Goal: Task Accomplishment & Management: Complete application form

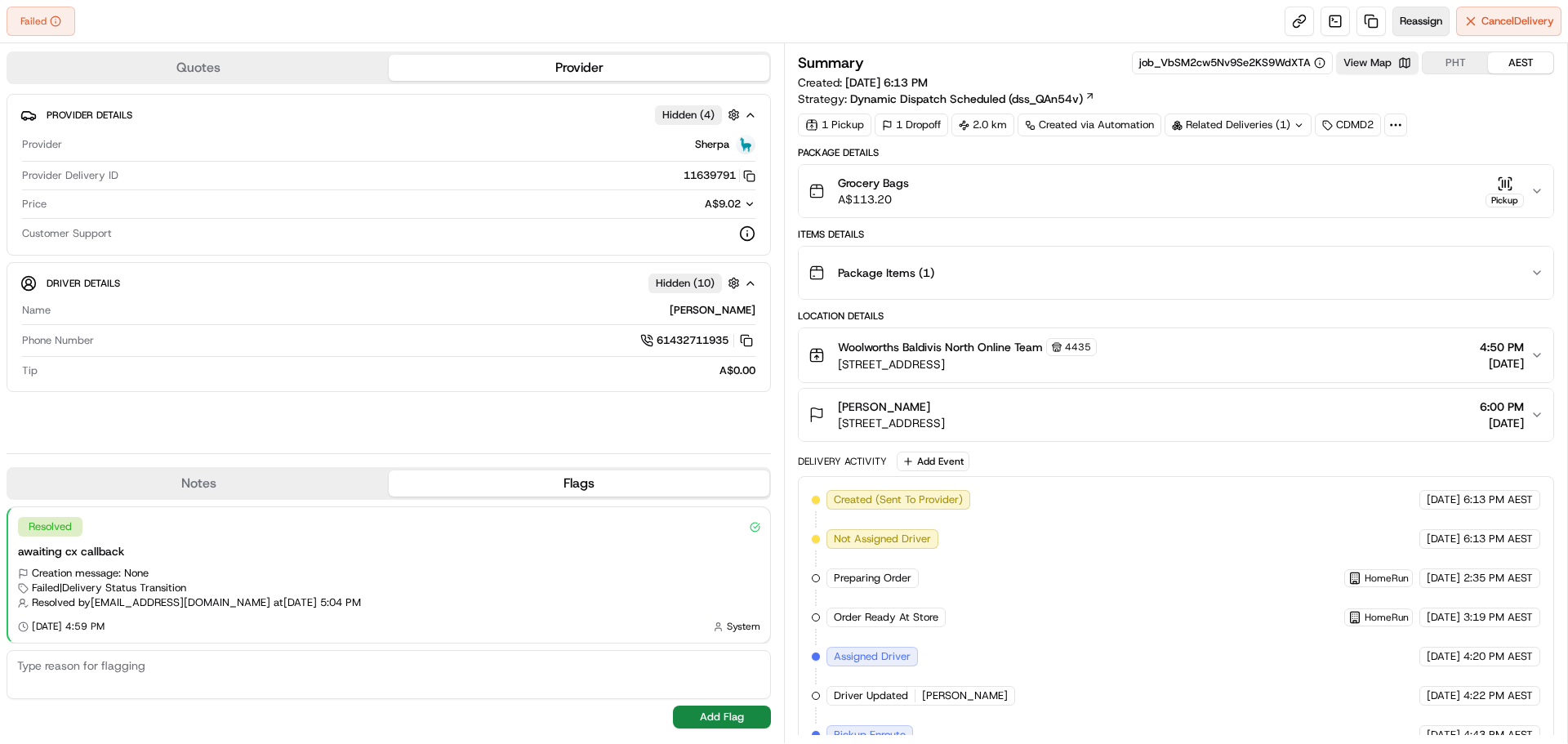
click at [1406, 13] on button "Reassign" at bounding box center [1420, 21] width 57 height 30
click at [1364, 18] on link at bounding box center [1371, 21] width 30 height 30
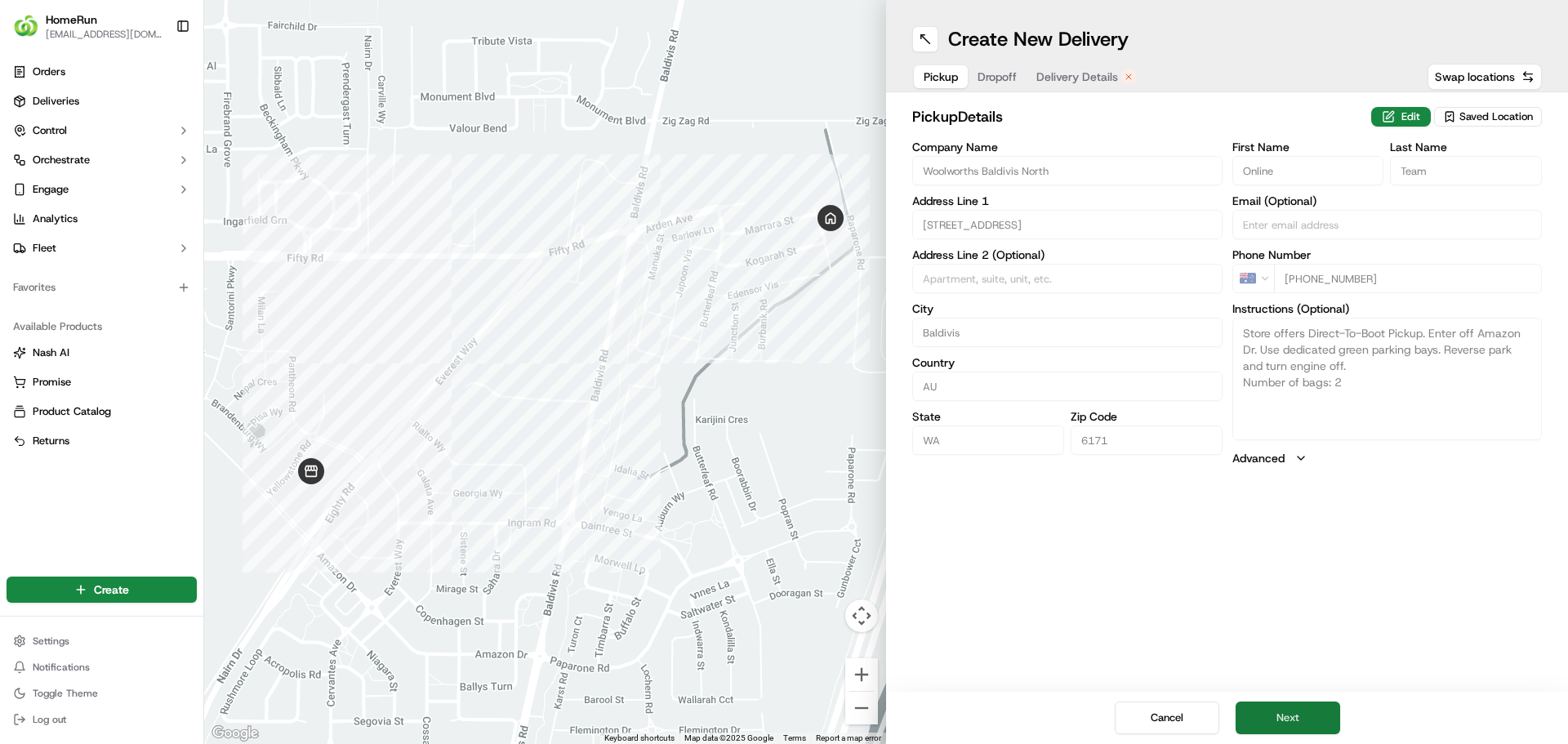
click at [1324, 713] on button "Next" at bounding box center [1287, 717] width 104 height 32
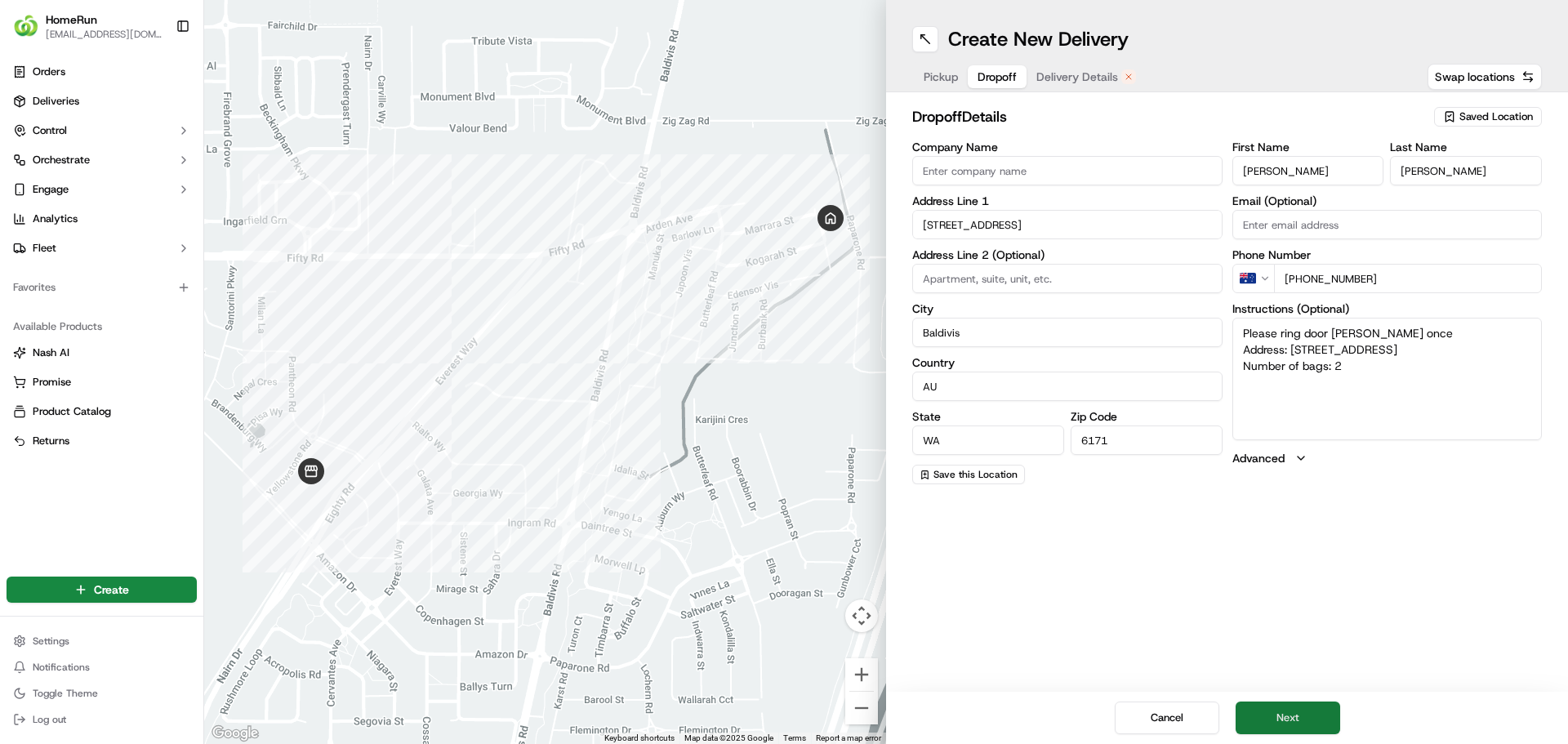
click at [1306, 709] on button "Next" at bounding box center [1287, 717] width 104 height 32
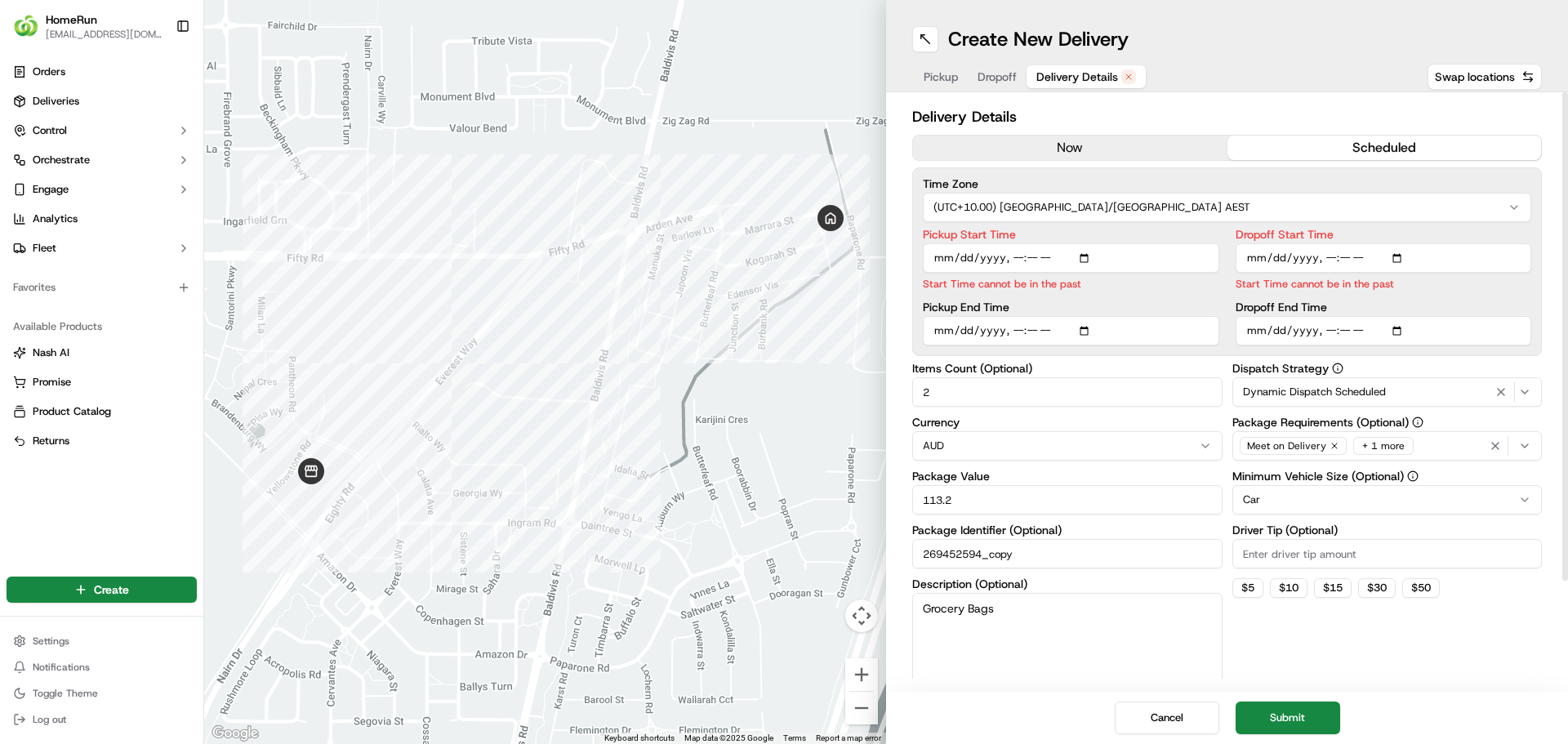
click at [1086, 257] on input "Pickup Start Time" at bounding box center [1071, 258] width 297 height 30
click at [1090, 256] on input "Pickup Start Time" at bounding box center [1071, 258] width 297 height 30
type input "[DATE]T19:30"
click at [1401, 261] on input "Dropoff Start Time" at bounding box center [1383, 258] width 297 height 30
type input "[DATE]T19:35"
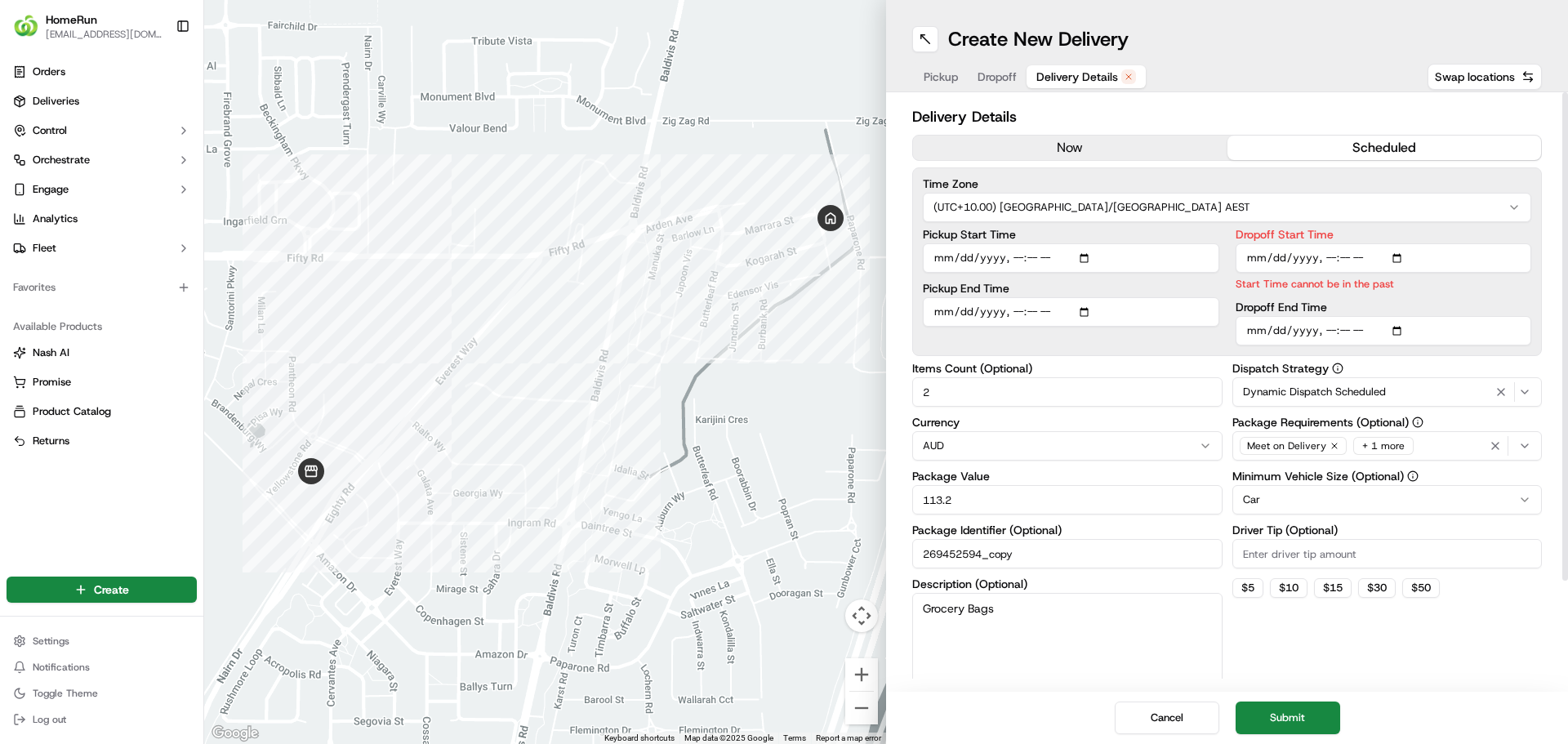
click at [1431, 234] on label "Dropoff Start Time" at bounding box center [1383, 234] width 297 height 11
click at [1431, 243] on input "Dropoff Start Time" at bounding box center [1383, 258] width 297 height 30
click at [1494, 293] on div "Dropoff Start Time Start Time must be before End Date Dropoff End Time" at bounding box center [1383, 286] width 297 height 116
click at [1400, 329] on input "Dropoff End Time" at bounding box center [1383, 331] width 297 height 30
type input "[DATE]T20:00"
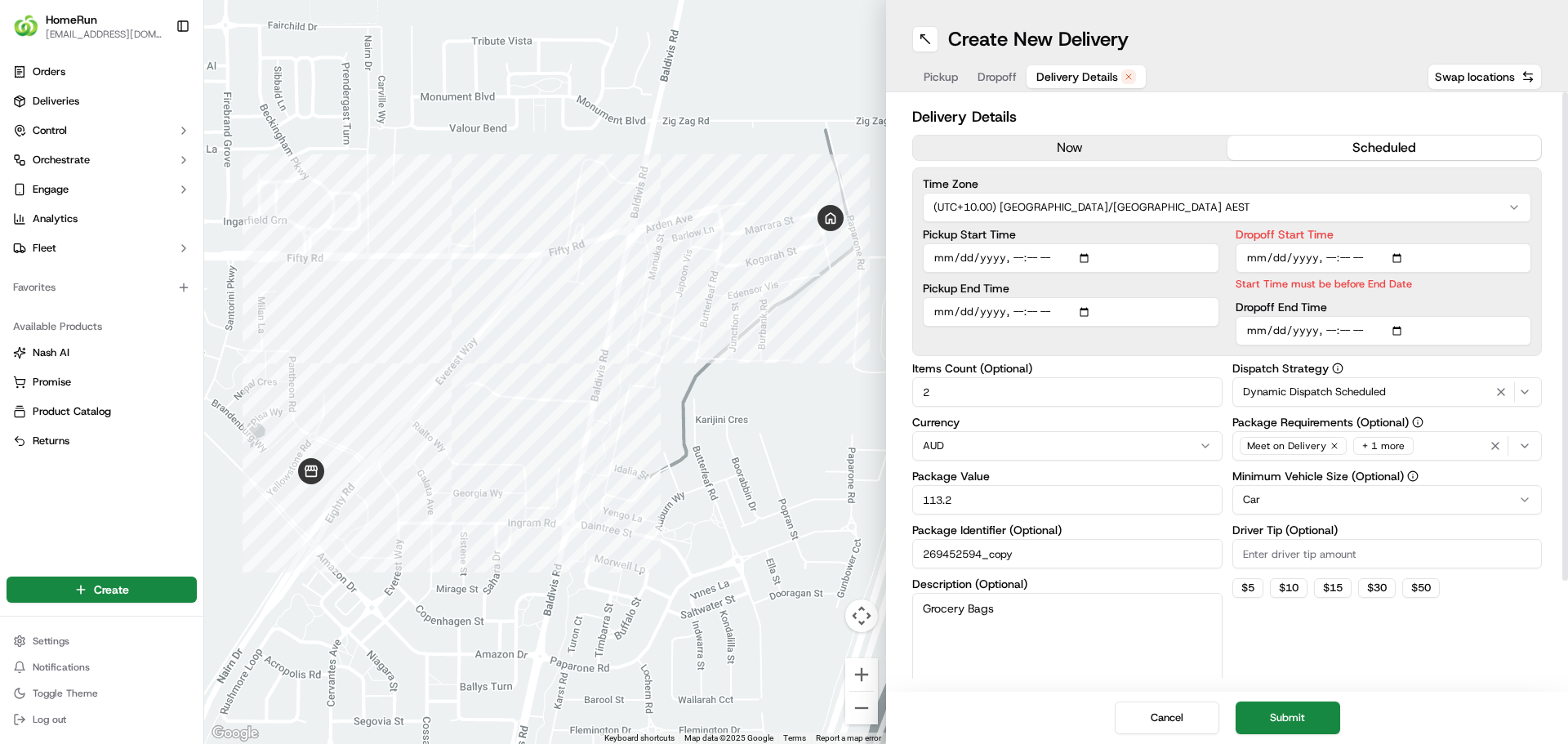
click at [1332, 658] on div "Dispatch Strategy Dynamic Dispatch Scheduled Package Requirements (Optional) Me…" at bounding box center [1388, 523] width 310 height 322
click at [1100, 196] on html "HomeRun [EMAIL_ADDRESS][DOMAIN_NAME] Toggle Sidebar Orders Deliveries Control O…" at bounding box center [784, 372] width 1568 height 744
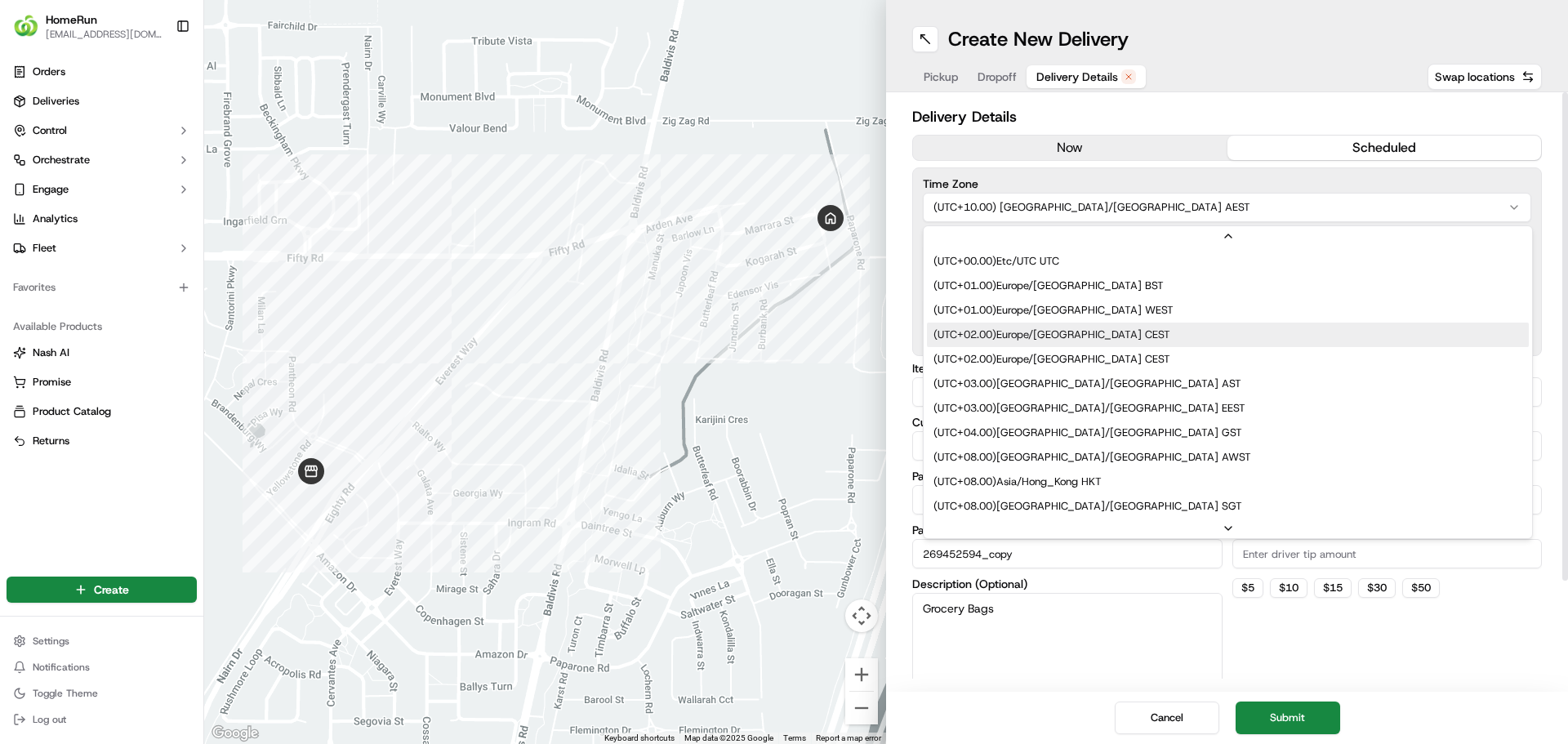
scroll to position [572, 0]
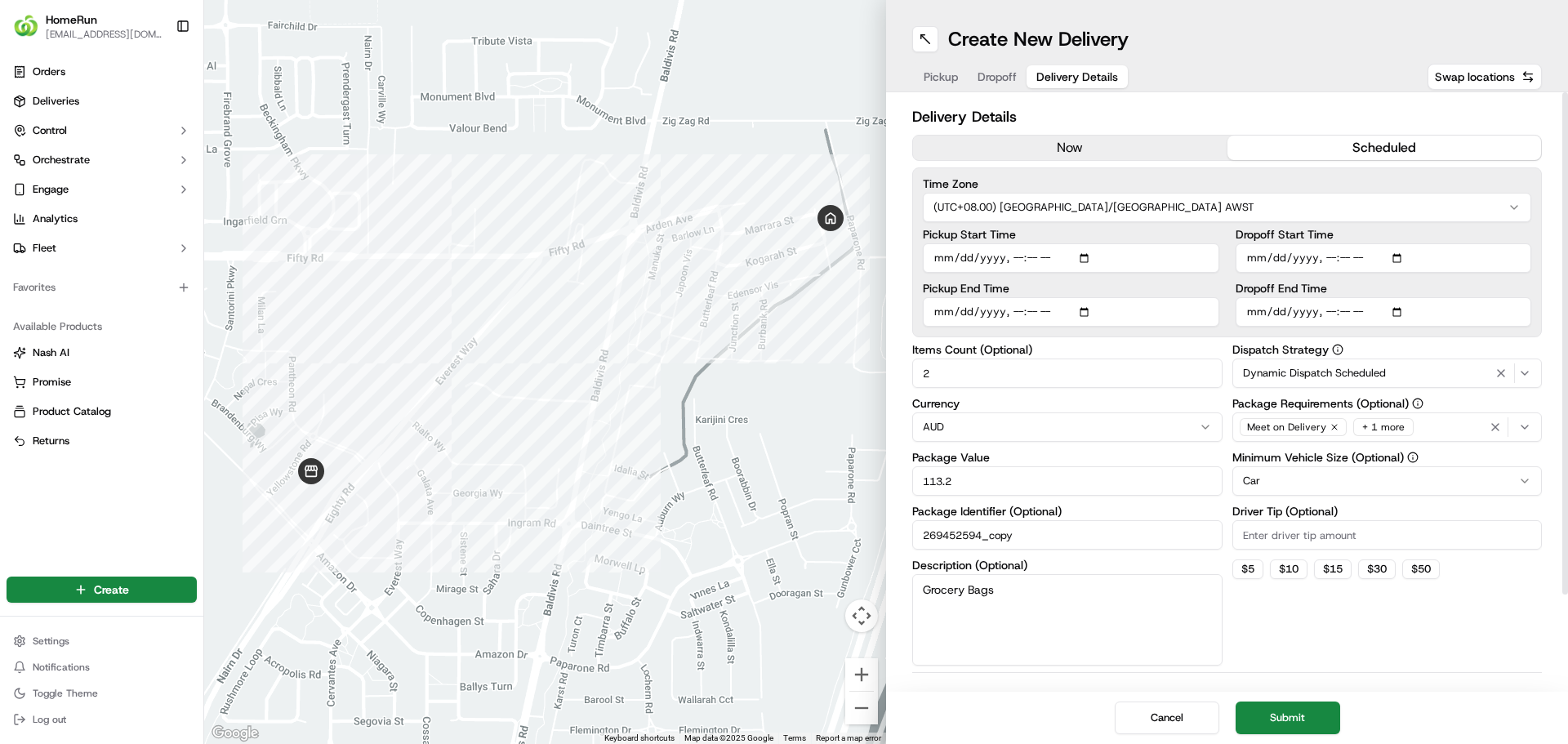
click at [1092, 261] on input "Pickup Start Time" at bounding box center [1071, 258] width 297 height 30
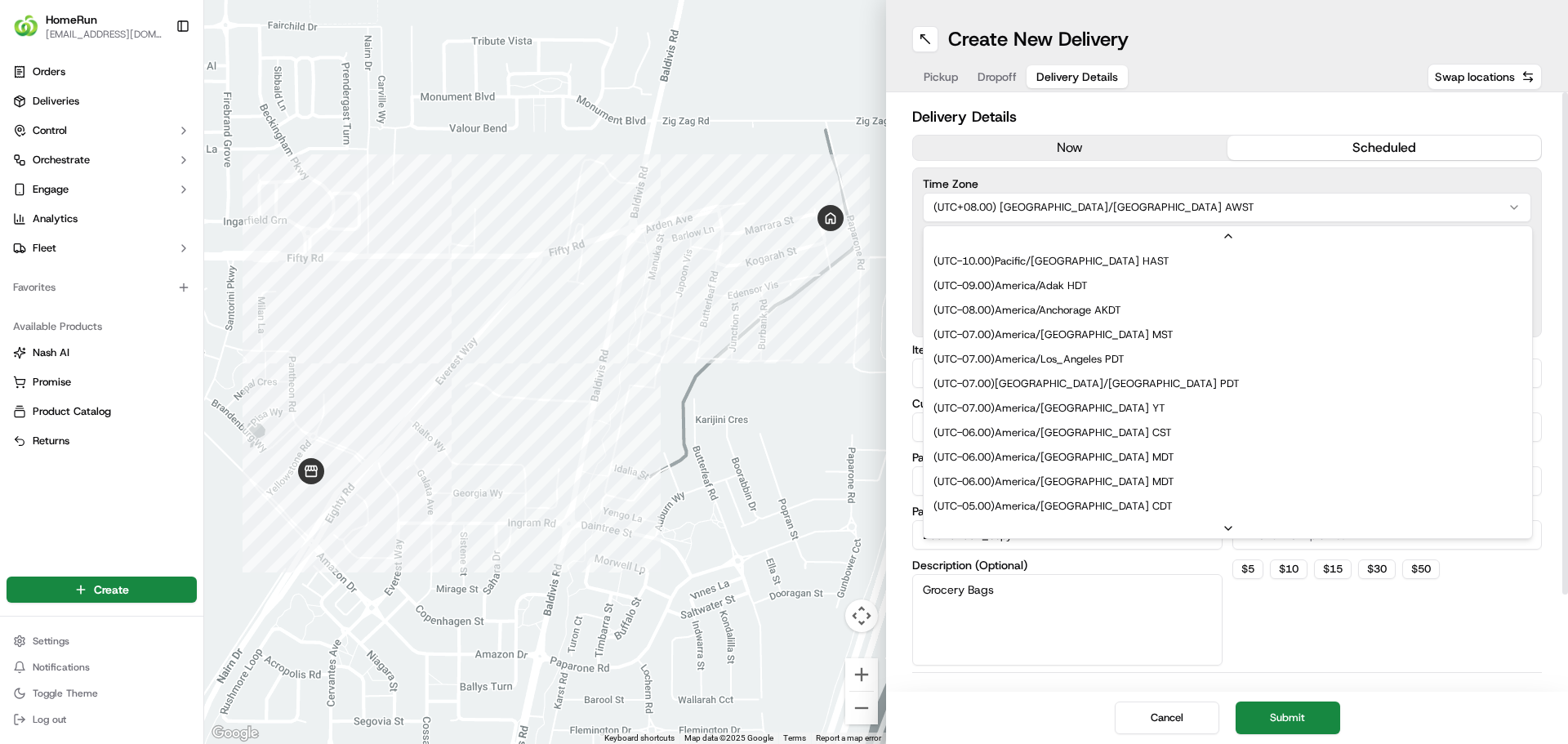
click at [1098, 208] on html "HomeRun [EMAIL_ADDRESS][DOMAIN_NAME] Toggle Sidebar Orders Deliveries Control O…" at bounding box center [784, 372] width 1568 height 744
click at [1105, 207] on html "HomeRun [EMAIL_ADDRESS][DOMAIN_NAME] Toggle Sidebar Orders Deliveries Control O…" at bounding box center [784, 372] width 1568 height 744
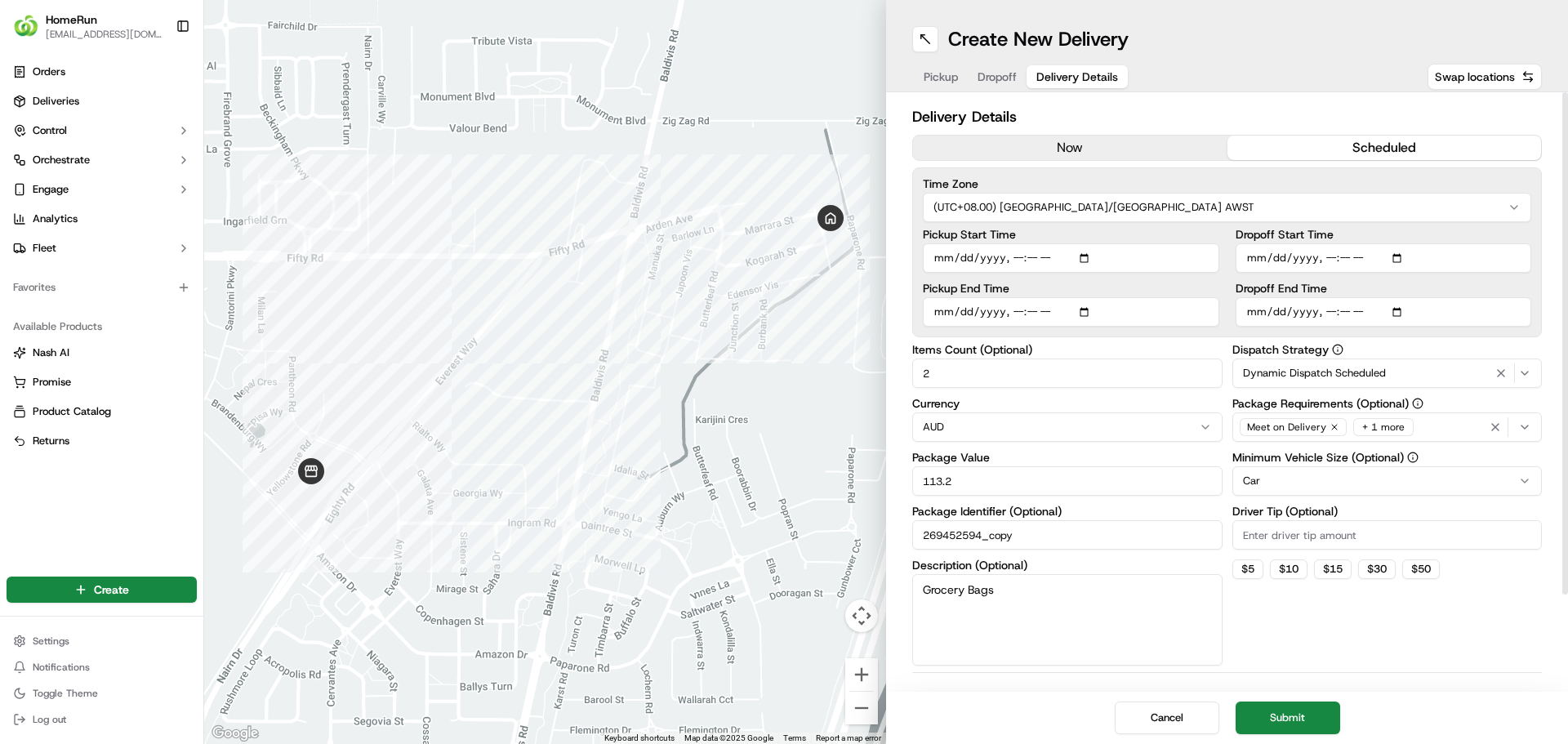
click at [1083, 257] on input "Pickup Start Time" at bounding box center [1071, 258] width 297 height 30
click at [1088, 256] on input "Pickup Start Time" at bounding box center [1071, 258] width 297 height 30
type input "[DATE]T17:30"
click at [1403, 256] on input "Dropoff Start Time" at bounding box center [1383, 258] width 297 height 30
type input "[DATE]T17:35"
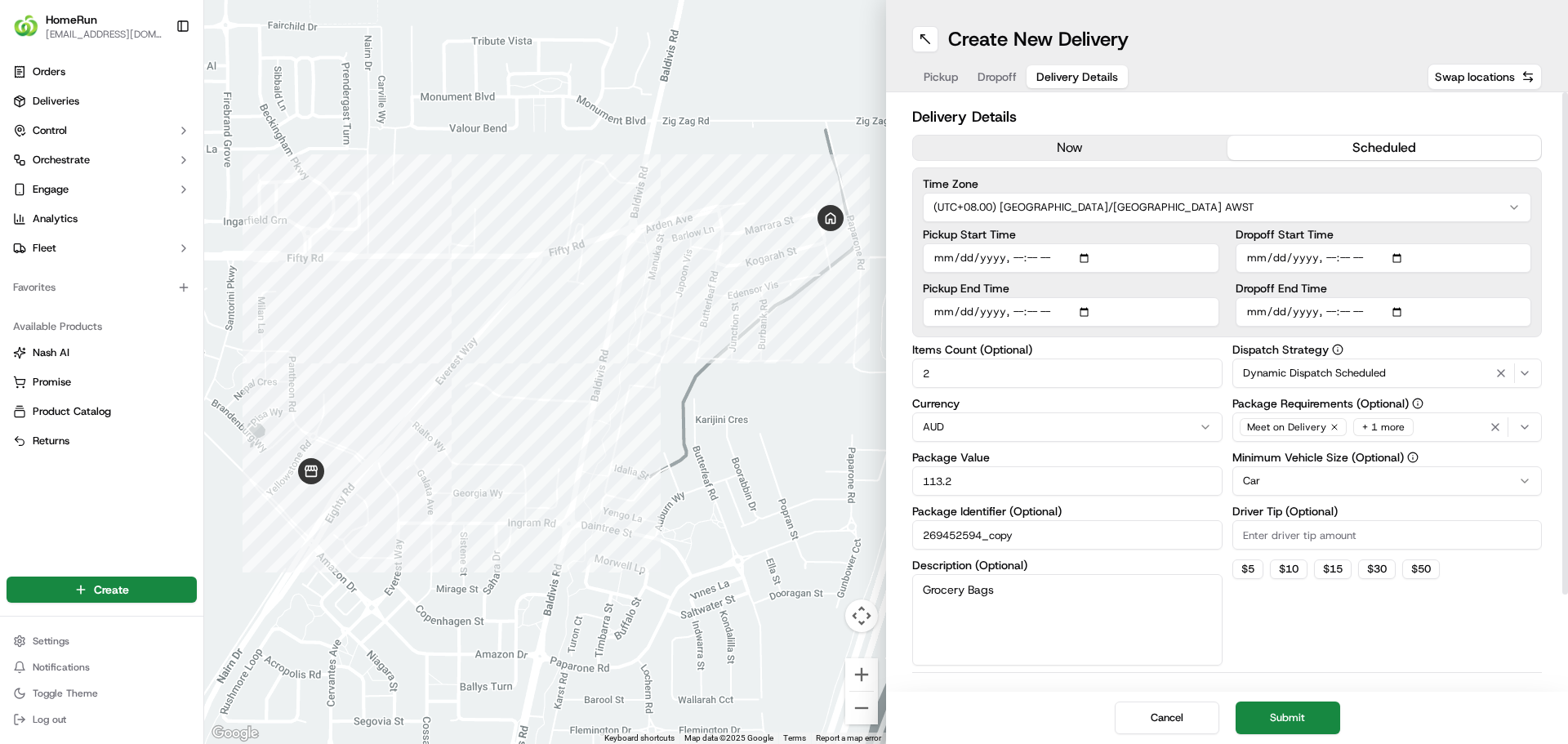
click at [1511, 572] on div "$ 5 $ 10 $ 15 $ 30 $ 50" at bounding box center [1388, 569] width 310 height 19
click at [1397, 305] on input "Dropoff End Time" at bounding box center [1383, 312] width 297 height 30
type input "[DATE]T18:00"
click at [1449, 624] on div "Dispatch Strategy Dynamic Dispatch Scheduled Package Requirements (Optional) Me…" at bounding box center [1388, 505] width 310 height 322
click at [1313, 712] on button "Submit" at bounding box center [1287, 717] width 104 height 32
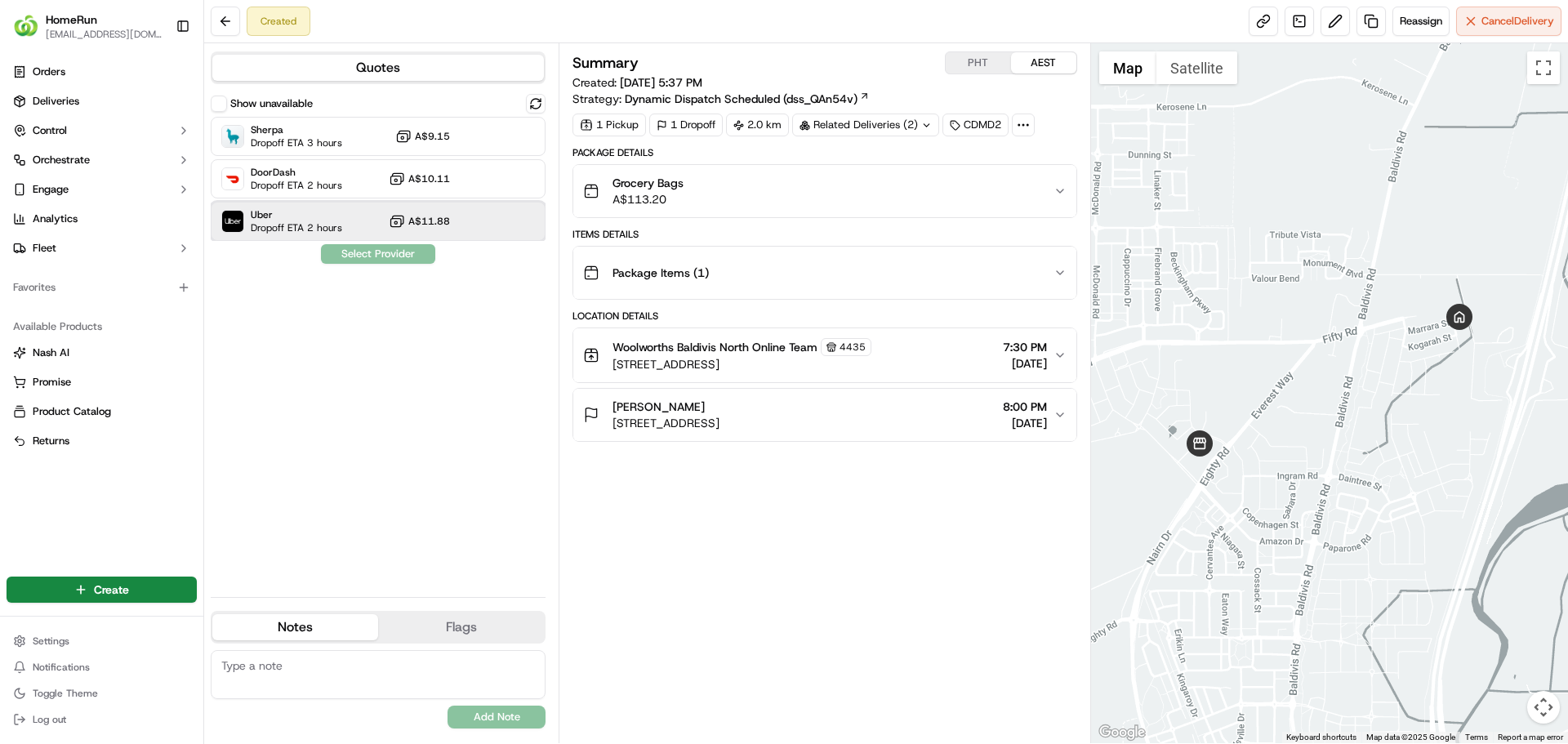
click at [339, 224] on span "Dropoff ETA 2 hours" at bounding box center [296, 228] width 91 height 13
click at [402, 261] on button "Assign Provider" at bounding box center [378, 254] width 116 height 19
